Goal: Task Accomplishment & Management: Manage account settings

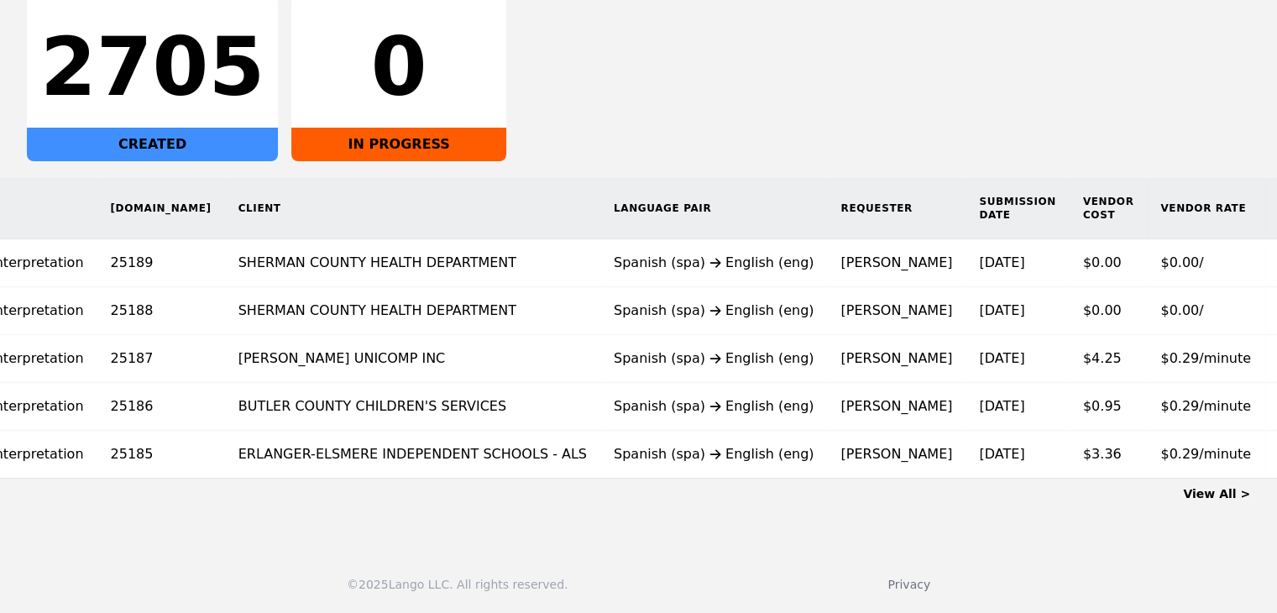
scroll to position [0, 191]
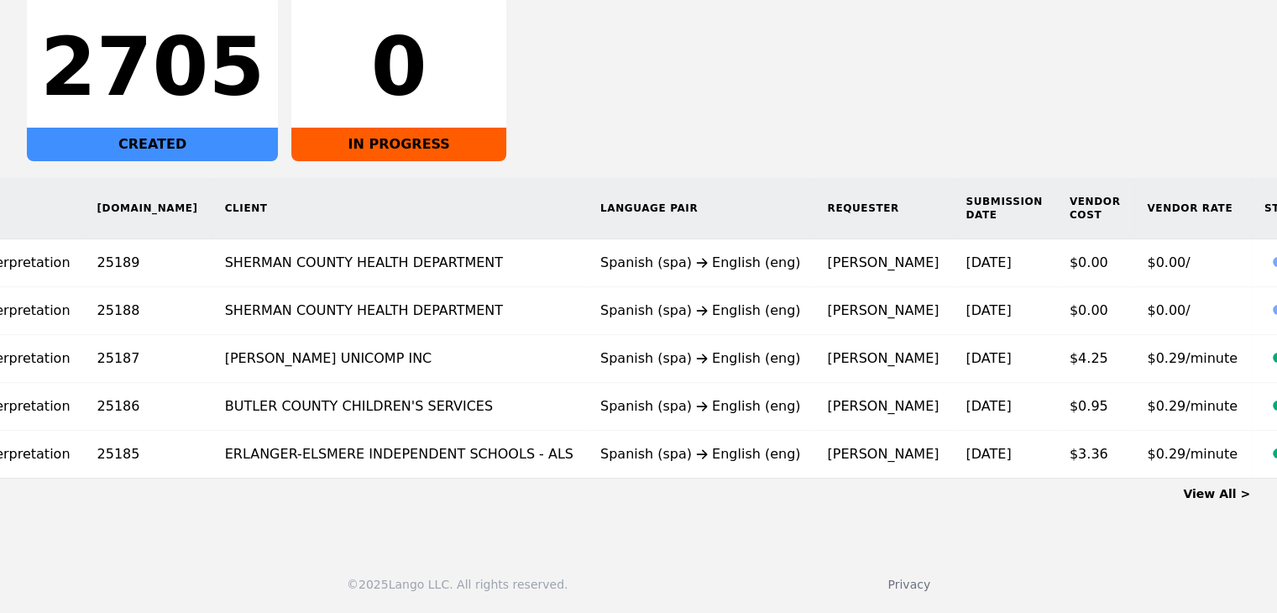
click at [1208, 501] on main "Dashboard All Interpretation (On-demand) Human Translation 2705 CREATED 0 IN PR…" at bounding box center [638, 192] width 1277 height 687
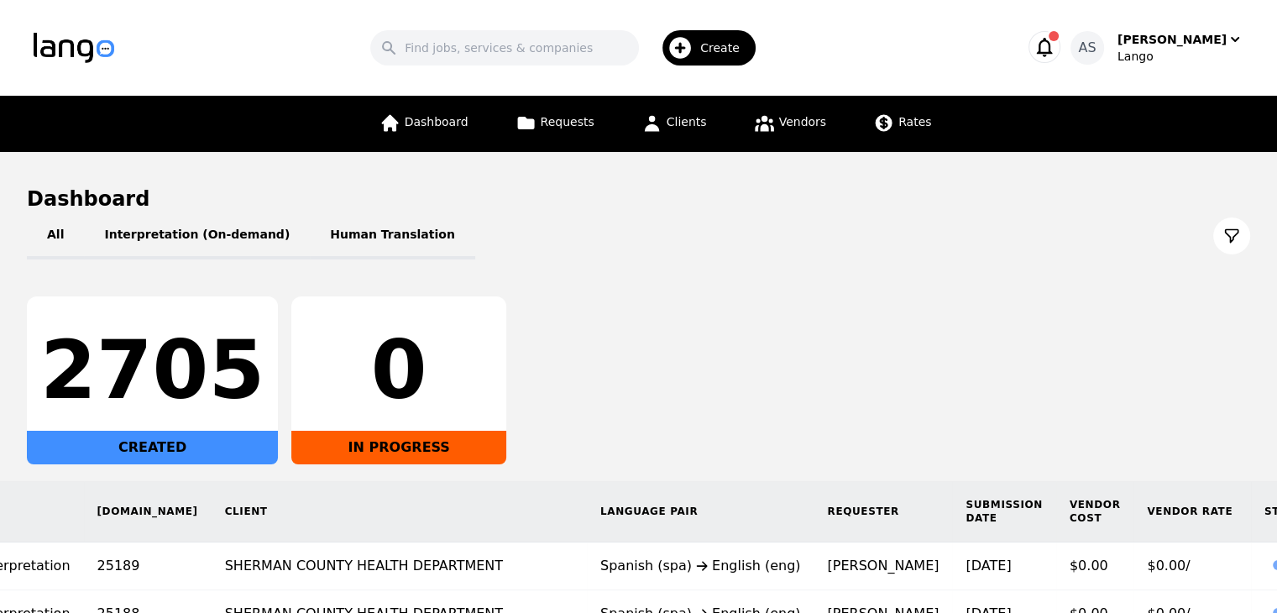
scroll to position [314, 0]
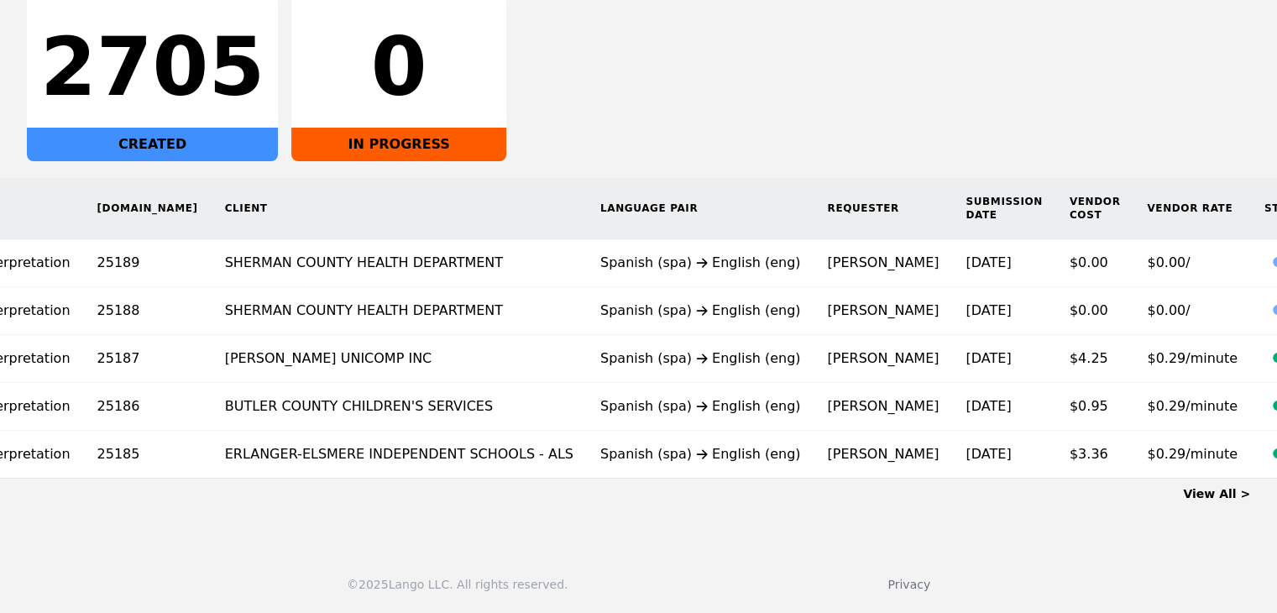
click at [1212, 499] on link "View All >" at bounding box center [1216, 493] width 67 height 13
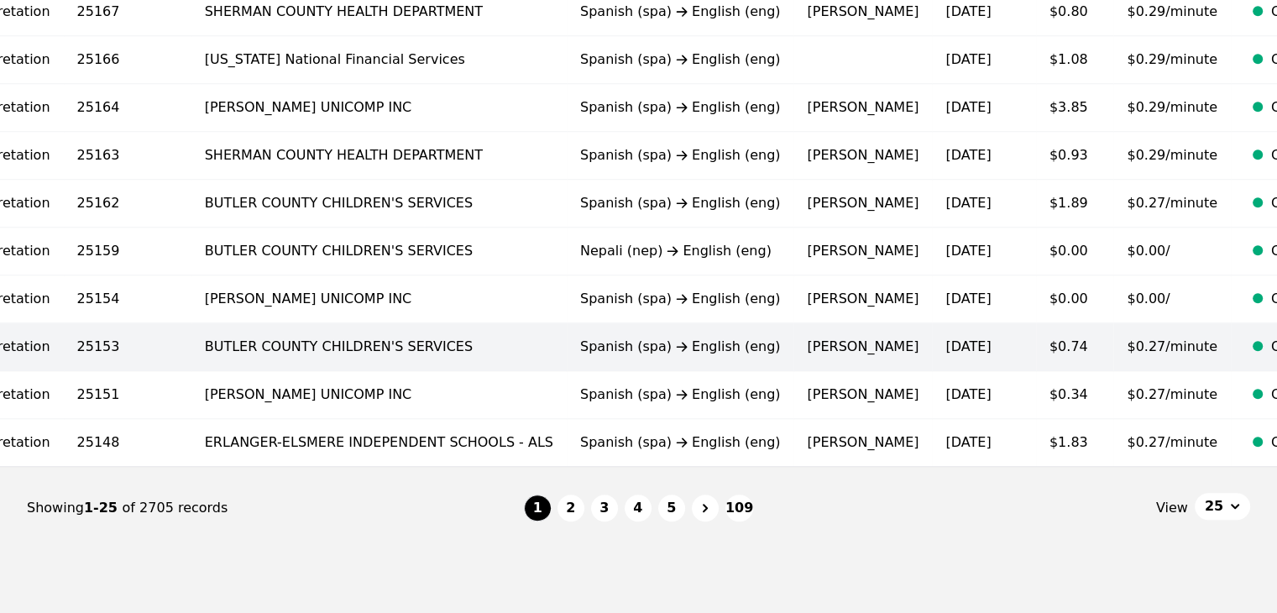
scroll to position [1124, 0]
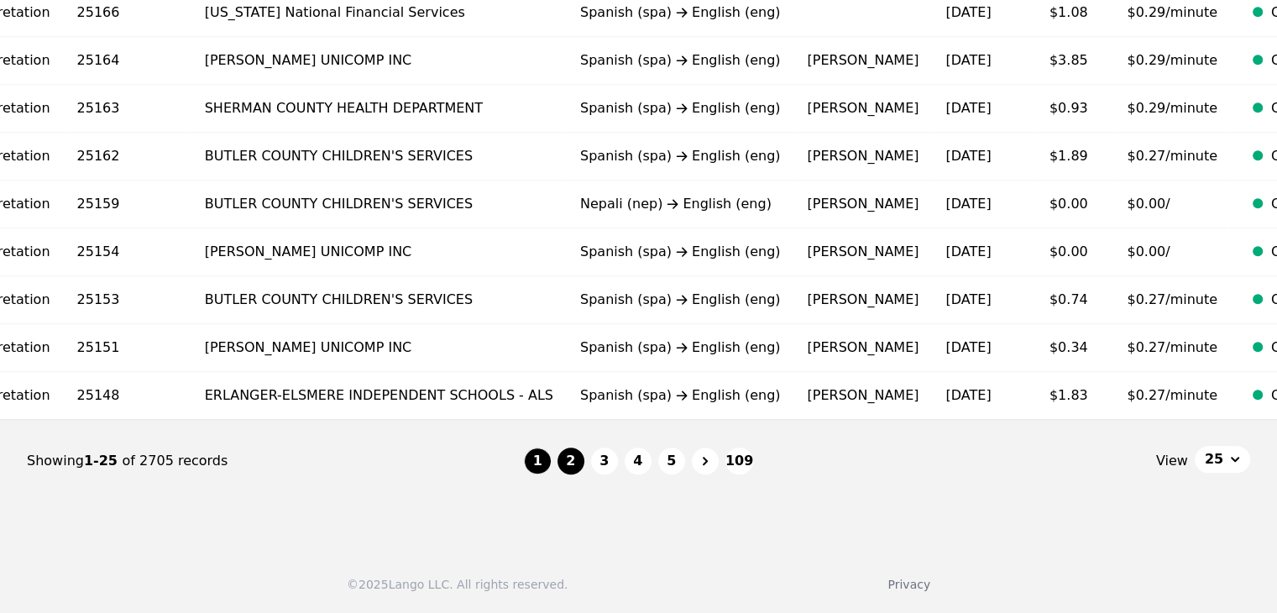
click at [567, 462] on button "2" at bounding box center [570, 460] width 27 height 27
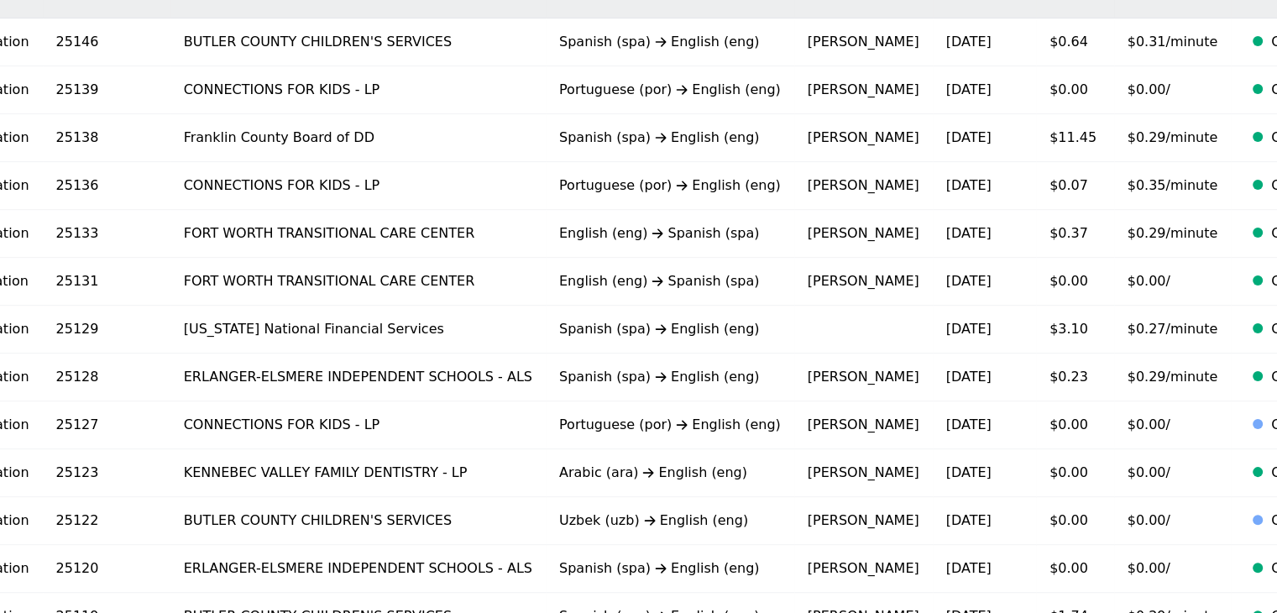
scroll to position [326, 0]
